Goal: Task Accomplishment & Management: Manage account settings

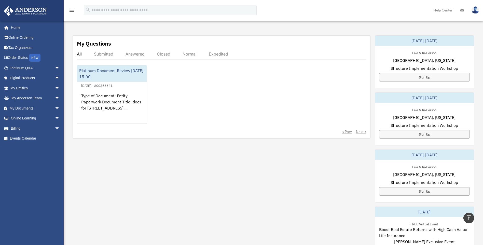
scroll to position [102, 0]
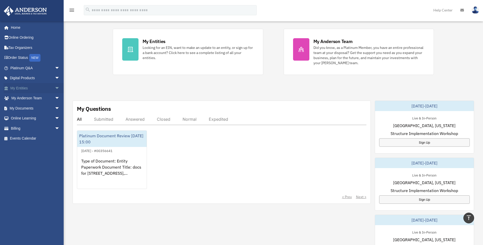
click at [24, 87] on link "My Entities arrow_drop_down" at bounding box center [36, 88] width 64 height 10
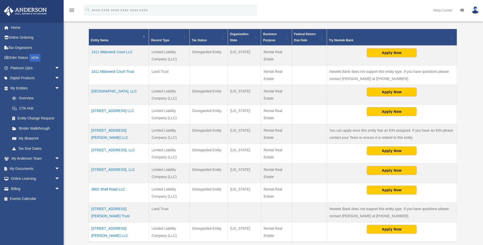
scroll to position [127, 0]
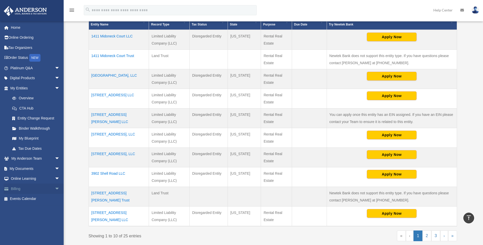
click at [36, 192] on link "Billing arrow_drop_down" at bounding box center [36, 189] width 64 height 10
click at [55, 189] on span "arrow_drop_down" at bounding box center [60, 189] width 10 height 10
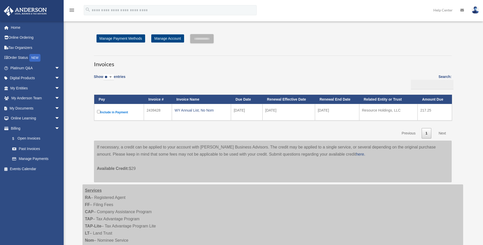
click at [41, 200] on div "heatherlycabral@yahoo.com Sign Out heatherlycabral@yahoo.com Home Online Orderi…" at bounding box center [34, 124] width 68 height 207
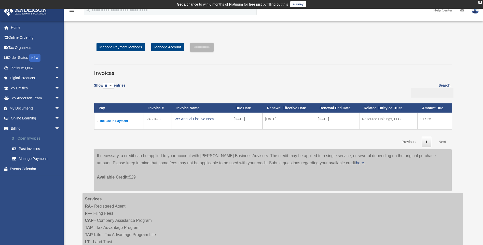
click at [36, 140] on link "$ Open Invoices" at bounding box center [37, 139] width 60 height 10
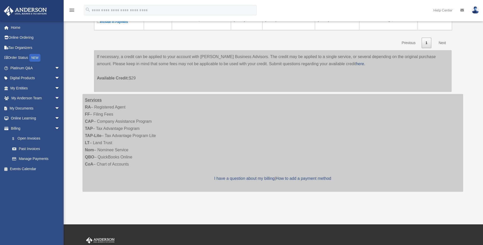
scroll to position [174, 0]
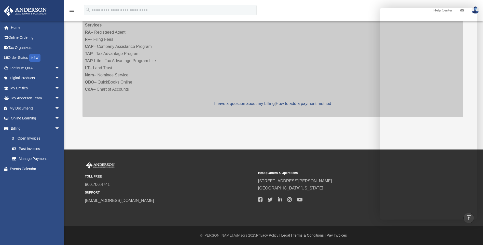
click at [197, 182] on span "800.706.4741" at bounding box center [170, 184] width 170 height 7
click at [364, 186] on span "[GEOGRAPHIC_DATA][US_STATE]" at bounding box center [343, 188] width 170 height 7
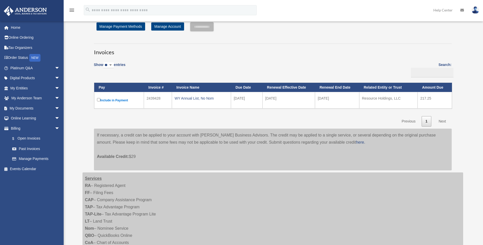
scroll to position [0, 0]
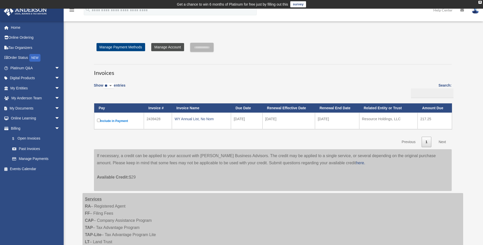
click at [172, 49] on link "Manage Account" at bounding box center [167, 47] width 33 height 8
click at [112, 47] on link "Manage Payment Methods" at bounding box center [121, 47] width 49 height 8
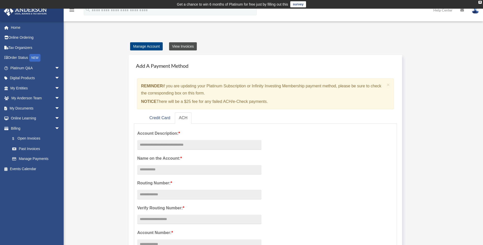
click at [189, 48] on link "View Invoices" at bounding box center [183, 46] width 28 height 8
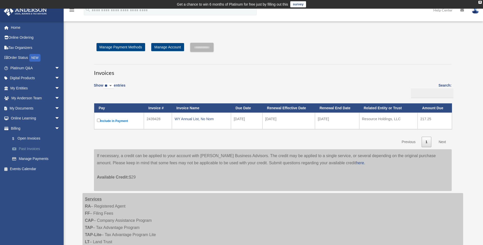
click at [30, 149] on link "Past Invoices" at bounding box center [37, 149] width 60 height 10
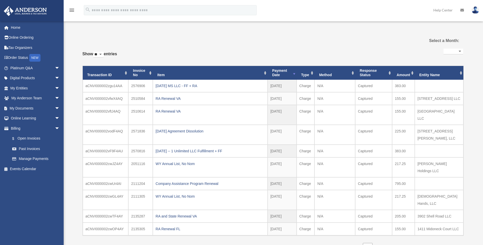
select select
